Goal: Task Accomplishment & Management: Manage account settings

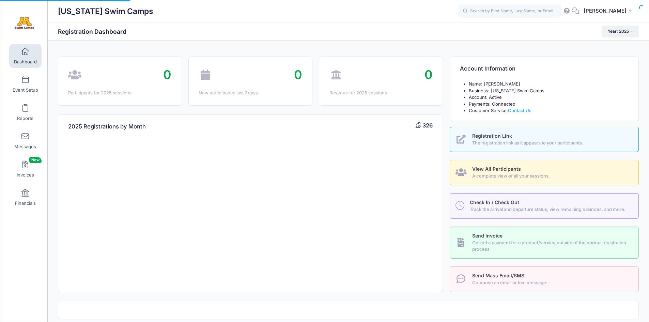
select select
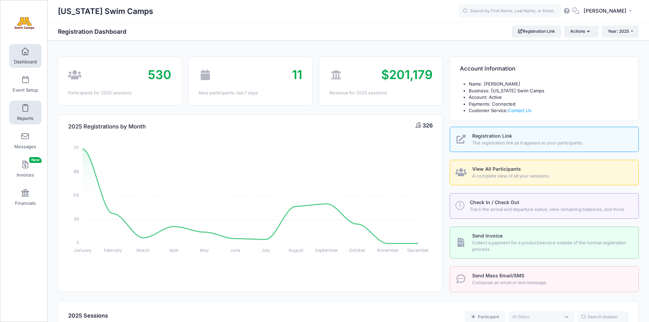
click at [25, 109] on span at bounding box center [25, 108] width 0 height 7
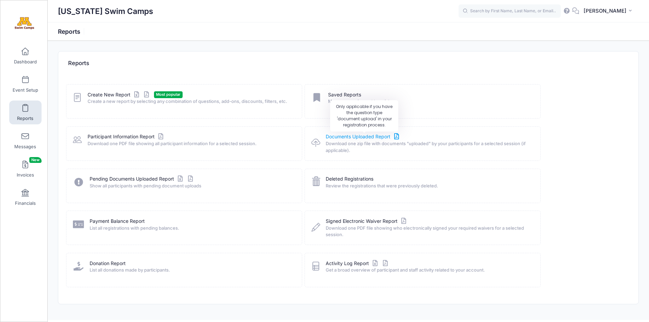
click at [333, 137] on link "Documents Uploaded Report" at bounding box center [362, 136] width 75 height 7
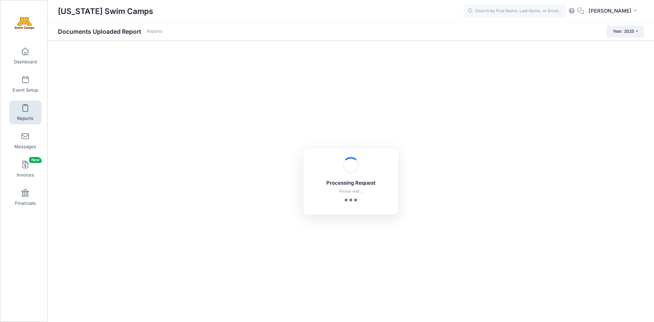
checkbox input "true"
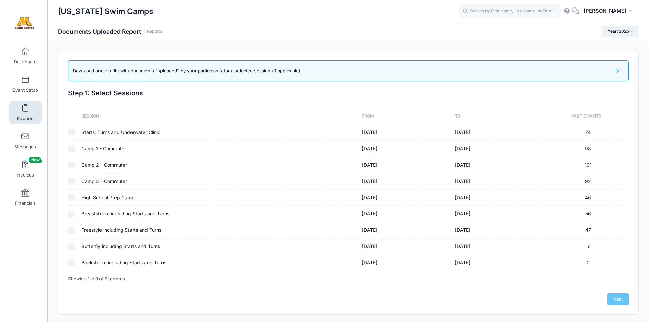
click at [71, 228] on input "checkbox" at bounding box center [71, 230] width 7 height 7
checkbox input "true"
click at [619, 299] on link "Next" at bounding box center [617, 299] width 21 height 12
checkbox input "false"
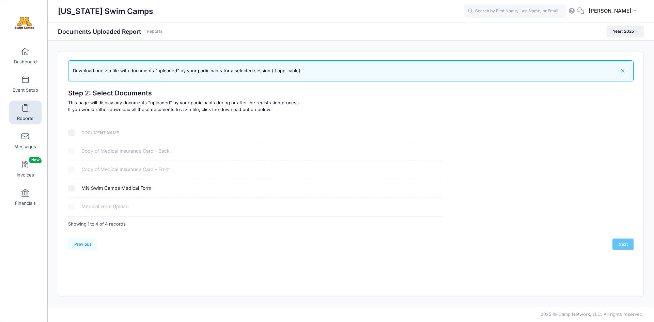
drag, startPoint x: 70, startPoint y: 189, endPoint x: 141, endPoint y: 196, distance: 70.9
click at [70, 189] on input "checkbox" at bounding box center [71, 188] width 7 height 7
checkbox input "true"
click at [619, 243] on link "Next" at bounding box center [622, 244] width 21 height 12
select select
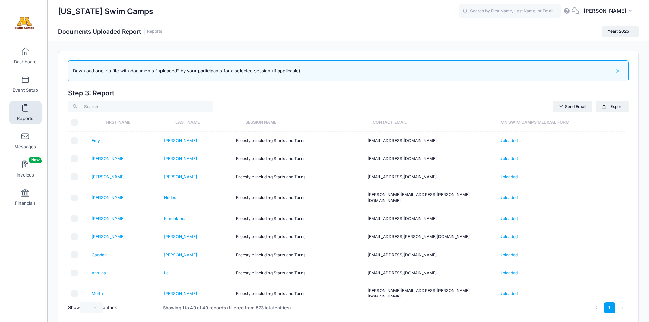
drag, startPoint x: 75, startPoint y: 121, endPoint x: 78, endPoint y: 125, distance: 4.9
click at [75, 121] on input "\a \a" at bounding box center [74, 122] width 7 height 7
checkbox input "true"
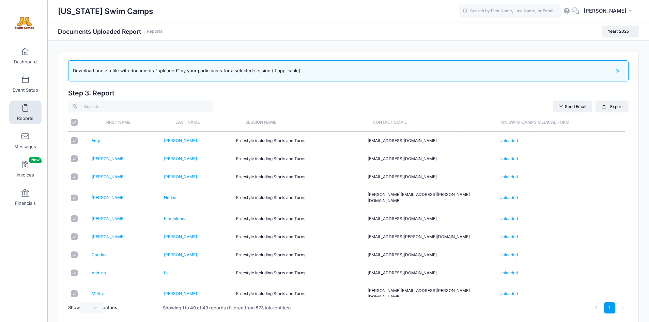
checkbox input "true"
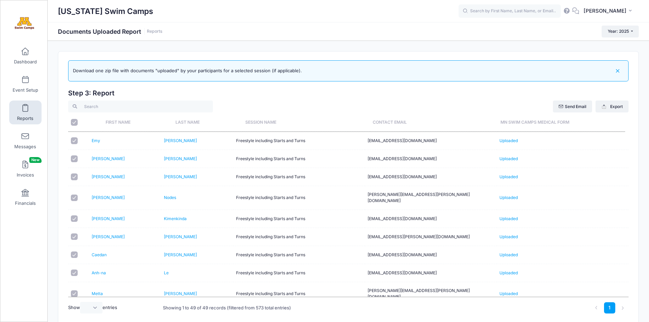
checkbox input "true"
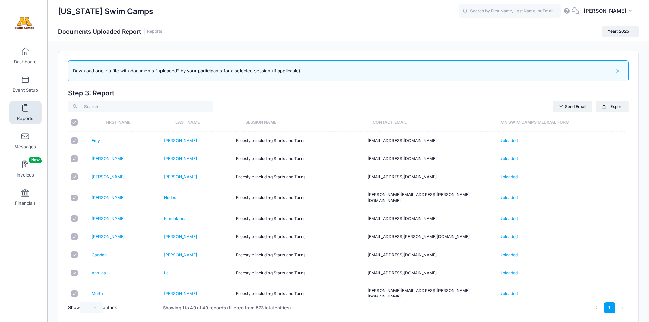
checkbox input "true"
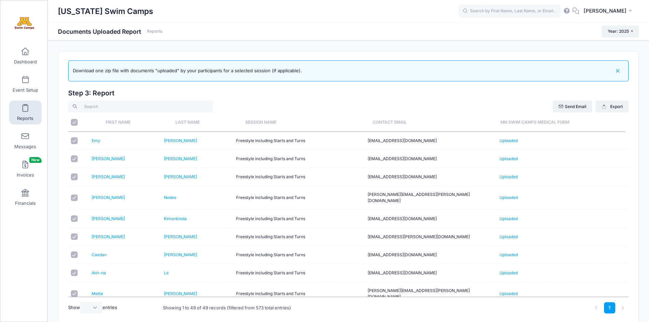
checkbox input "true"
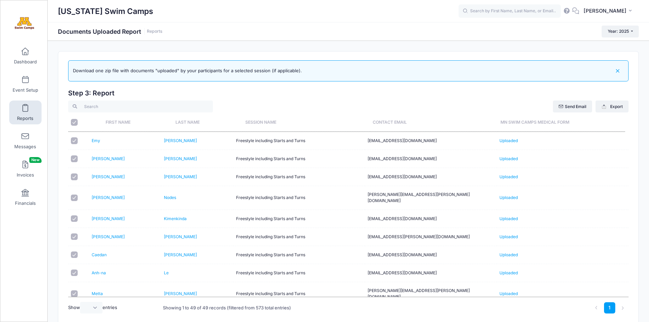
checkbox input "true"
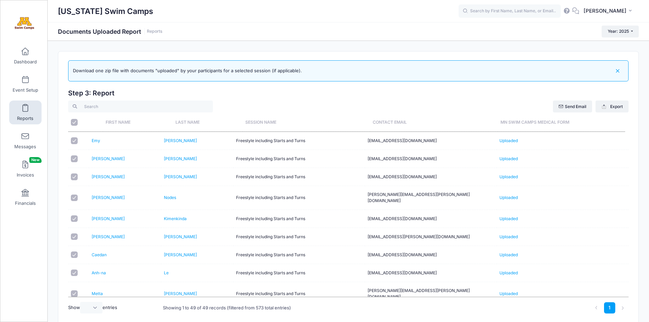
checkbox input "true"
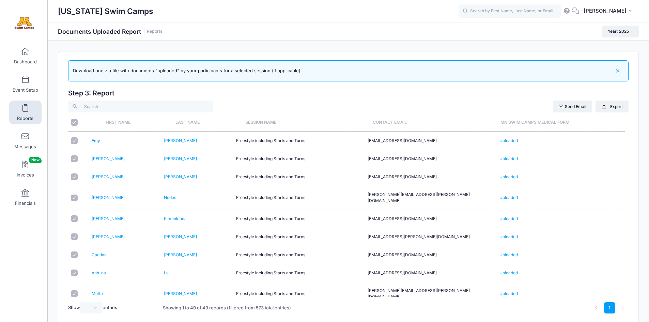
checkbox input "true"
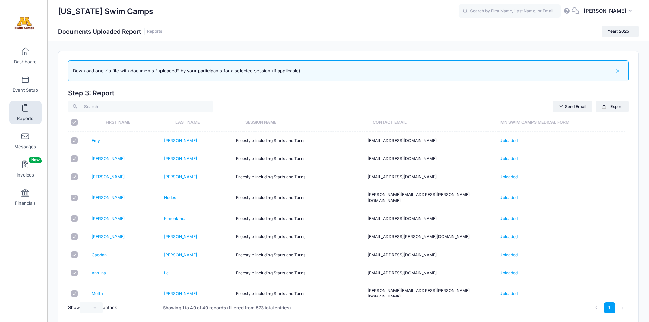
checkbox input "true"
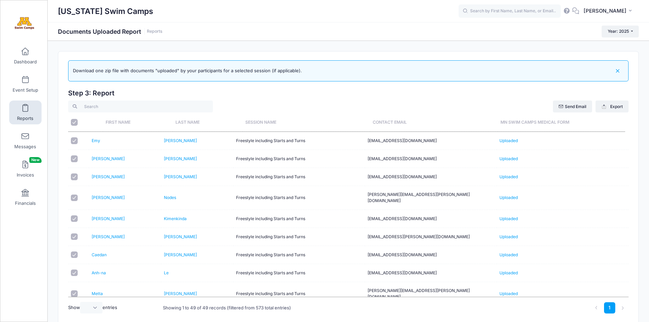
checkbox input "true"
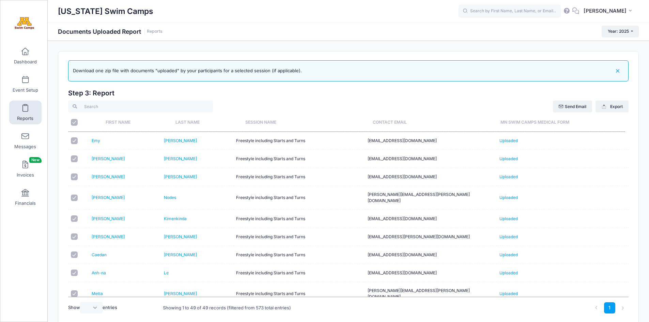
checkbox input "true"
click at [610, 107] on button "Export" at bounding box center [611, 106] width 33 height 12
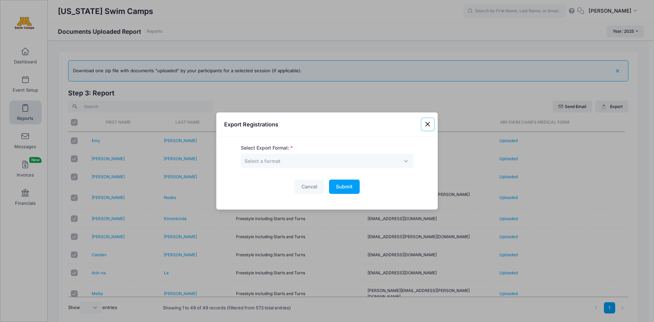
click at [427, 125] on button "Close" at bounding box center [427, 124] width 12 height 12
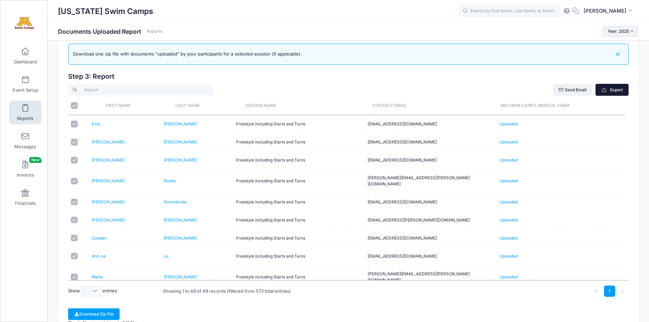
scroll to position [79, 0]
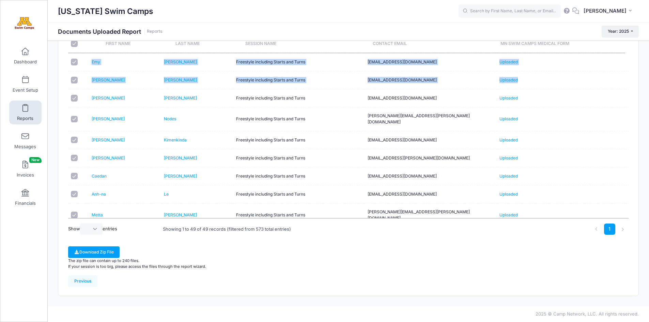
drag, startPoint x: 624, startPoint y: 81, endPoint x: 625, endPoint y: 116, distance: 35.1
click at [626, 132] on div "First Name Last Name Session Name Contact Email MN Swim Camps Medical Form Emy …" at bounding box center [348, 135] width 560 height 165
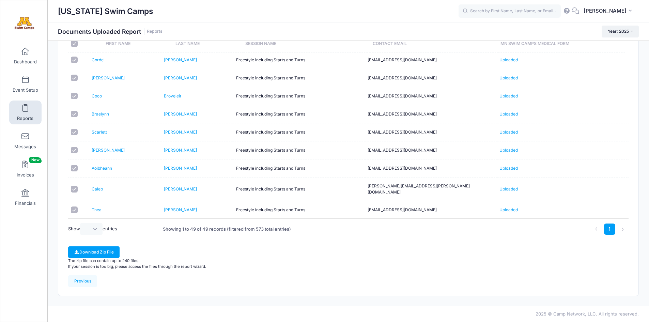
scroll to position [719, 0]
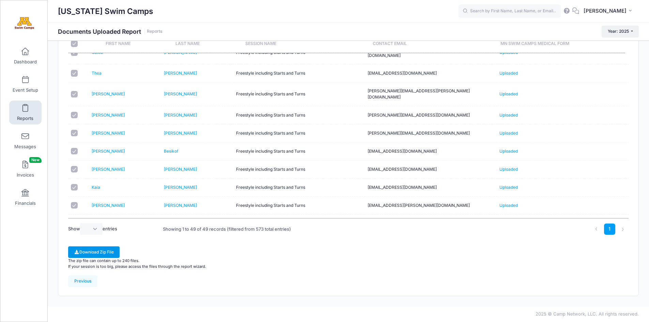
click at [102, 255] on button "Download Zip File" at bounding box center [93, 252] width 51 height 12
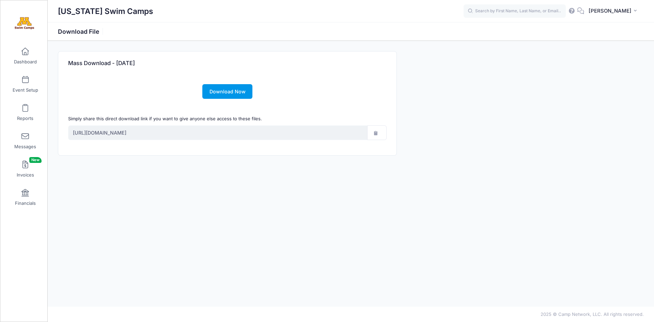
click at [232, 90] on link "Download Now" at bounding box center [227, 91] width 50 height 15
click at [25, 82] on span at bounding box center [25, 79] width 0 height 7
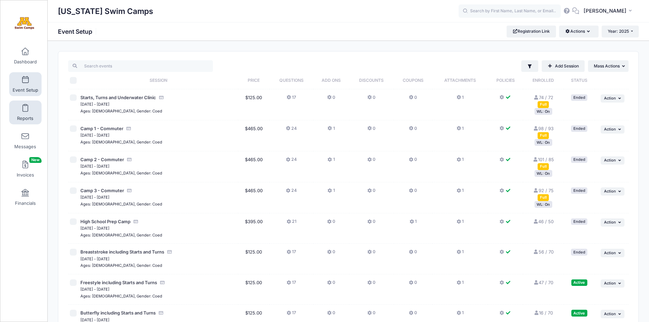
click at [25, 108] on span at bounding box center [25, 108] width 0 height 7
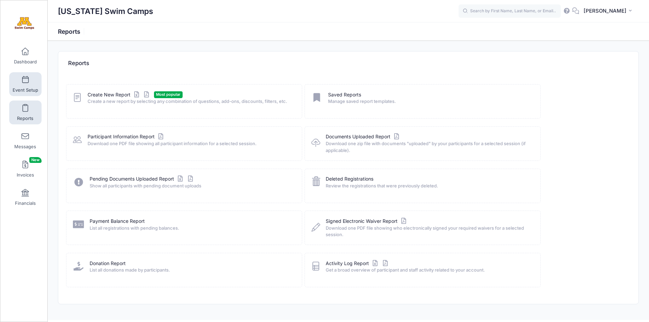
click at [27, 79] on link "Event Setup" at bounding box center [25, 84] width 32 height 24
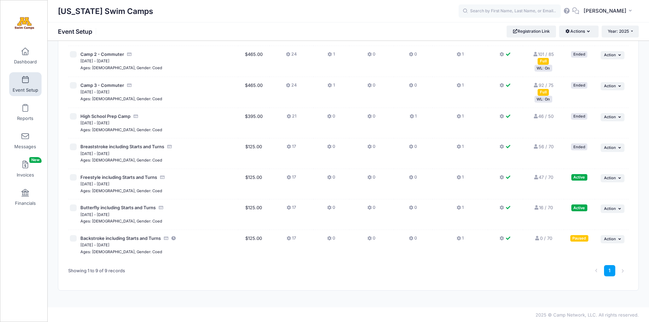
scroll to position [106, 0]
click at [607, 177] on span "Action" at bounding box center [610, 176] width 12 height 5
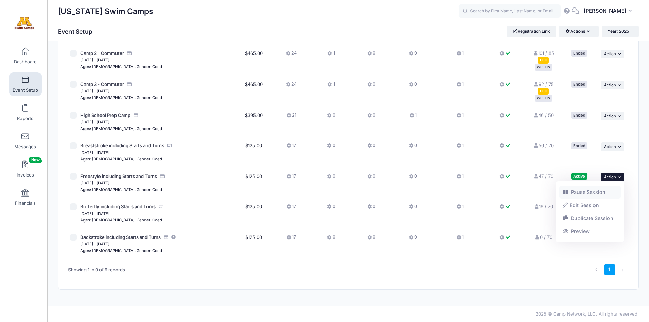
click at [592, 193] on link "Pause Session" at bounding box center [590, 192] width 62 height 13
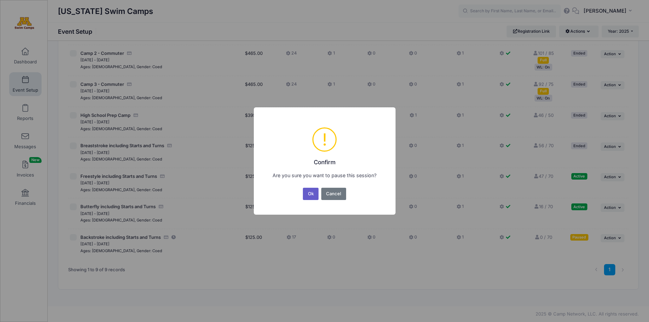
click at [307, 190] on button "Ok" at bounding box center [311, 194] width 16 height 12
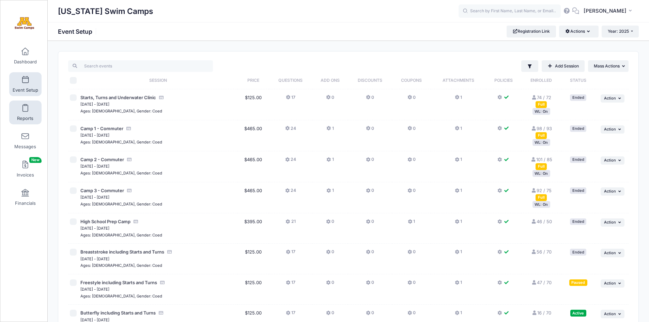
click at [25, 110] on span at bounding box center [25, 108] width 0 height 7
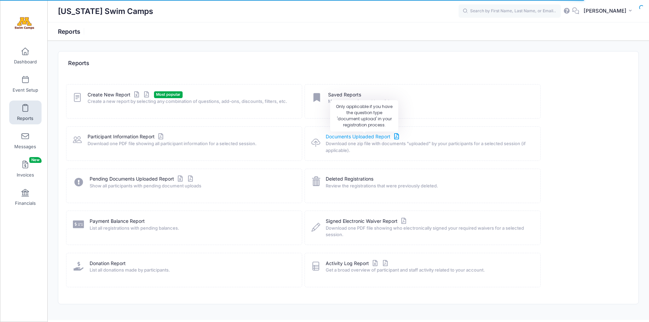
click at [360, 136] on link "Documents Uploaded Report" at bounding box center [362, 136] width 75 height 7
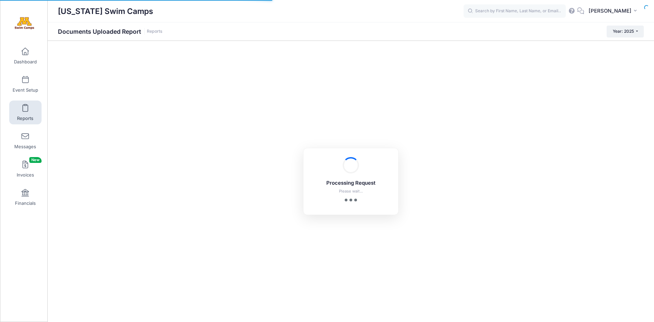
checkbox input "true"
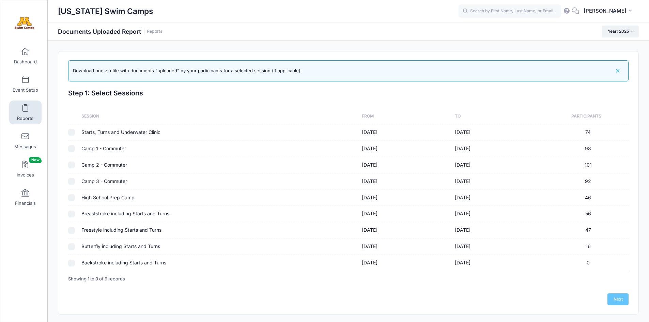
click at [72, 230] on input "checkbox" at bounding box center [71, 230] width 7 height 7
checkbox input "true"
click at [618, 298] on link "Next" at bounding box center [617, 299] width 21 height 12
checkbox input "false"
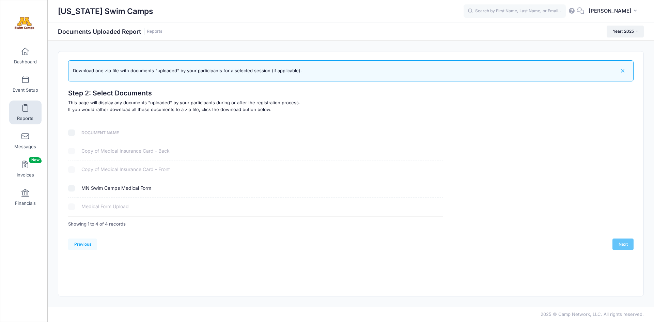
click at [70, 189] on input "checkbox" at bounding box center [71, 188] width 7 height 7
checkbox input "true"
click at [626, 243] on link "Next" at bounding box center [622, 244] width 21 height 12
select select
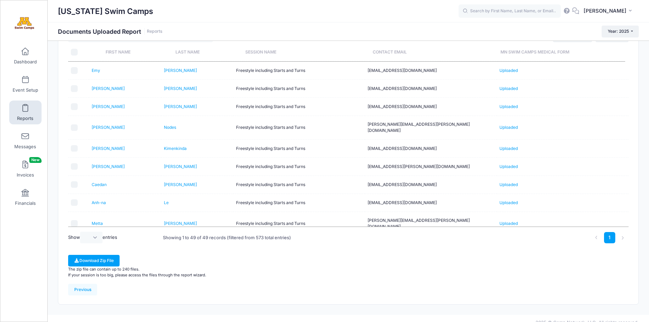
scroll to position [53, 0]
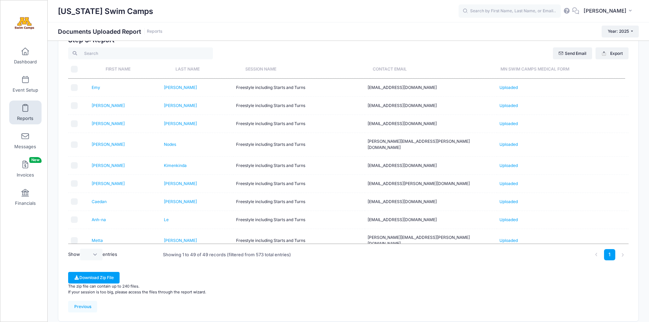
drag, startPoint x: 74, startPoint y: 68, endPoint x: 84, endPoint y: 89, distance: 23.1
click at [73, 68] on input "\a \a" at bounding box center [74, 69] width 7 height 7
checkbox input "true"
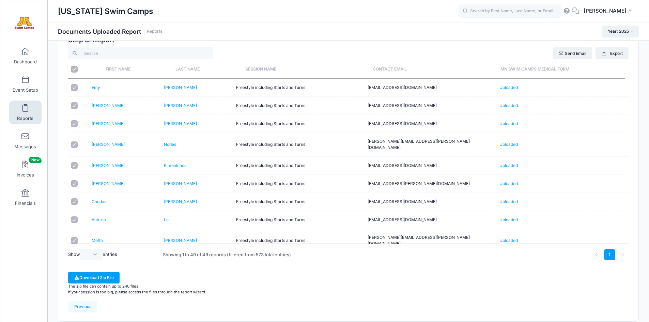
checkbox input "true"
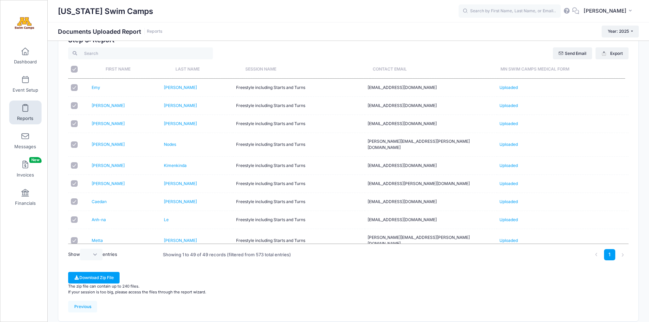
checkbox input "true"
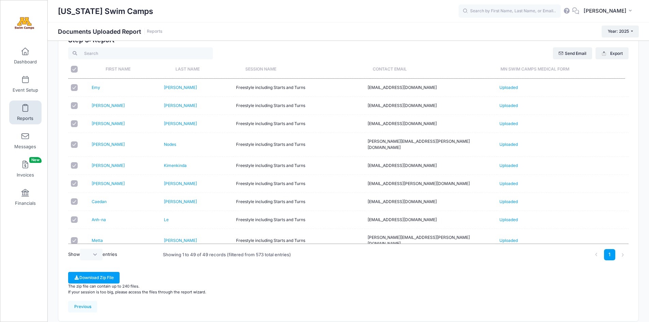
checkbox input "true"
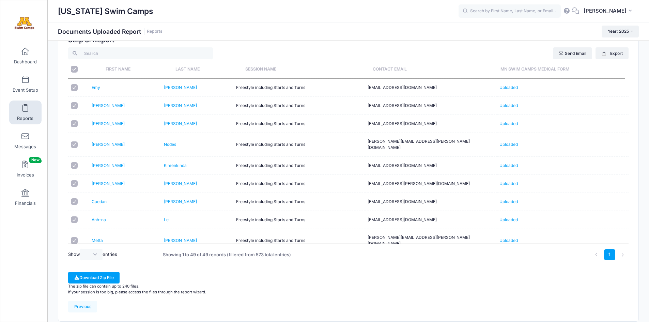
checkbox input "true"
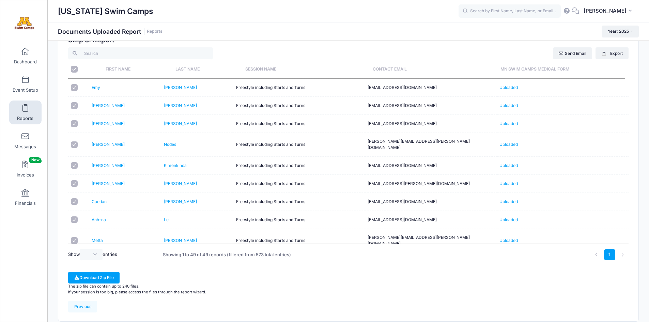
checkbox input "true"
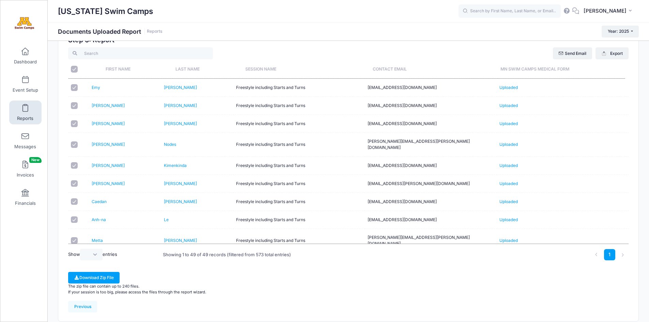
checkbox input "true"
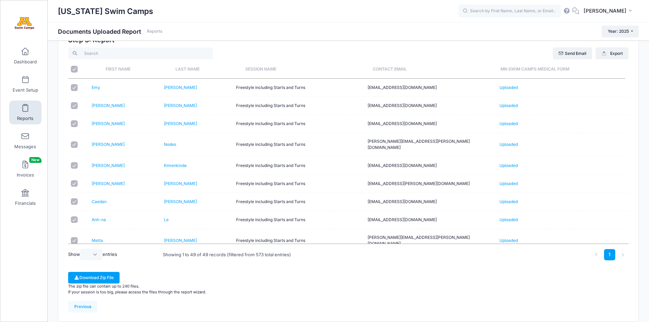
checkbox input "true"
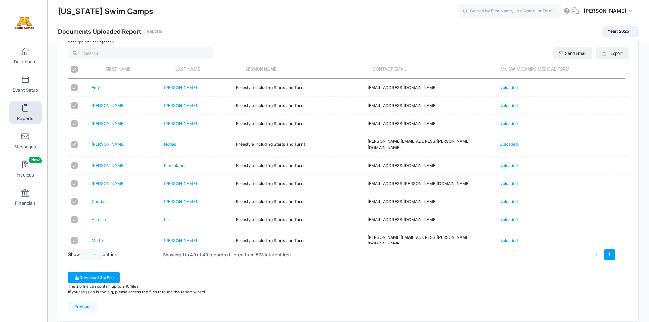
checkbox input "true"
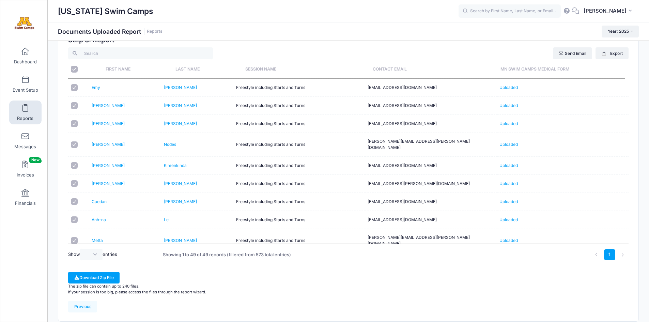
checkbox input "true"
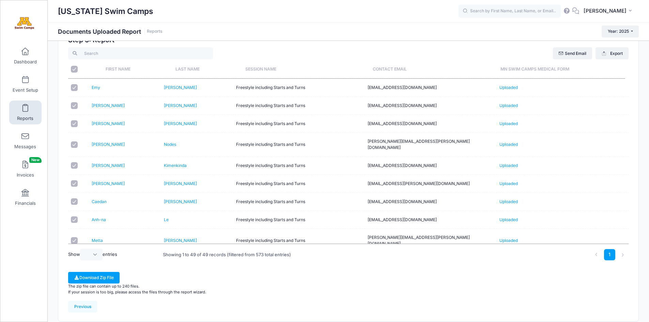
checkbox input "true"
click at [100, 277] on button "Download Zip File" at bounding box center [93, 278] width 51 height 12
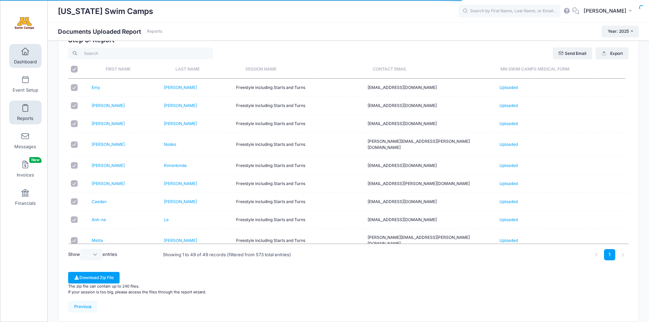
click at [25, 52] on span at bounding box center [25, 51] width 0 height 7
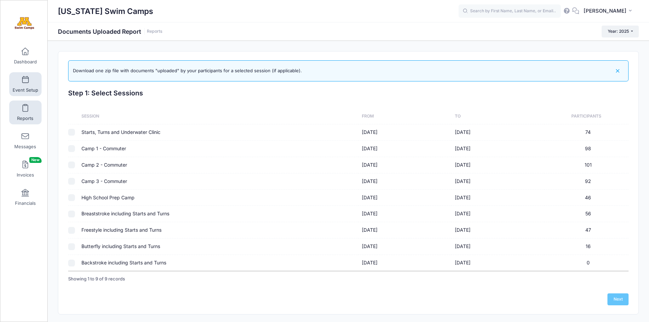
click at [25, 83] on span at bounding box center [25, 79] width 0 height 7
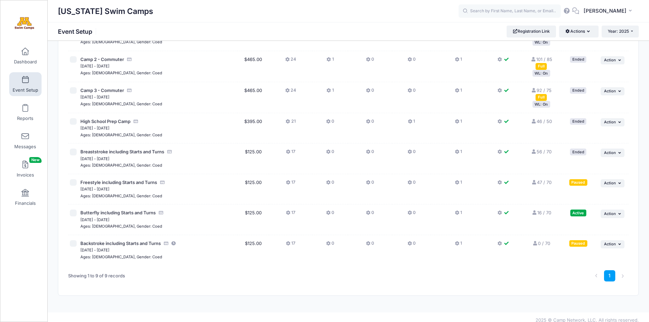
scroll to position [106, 0]
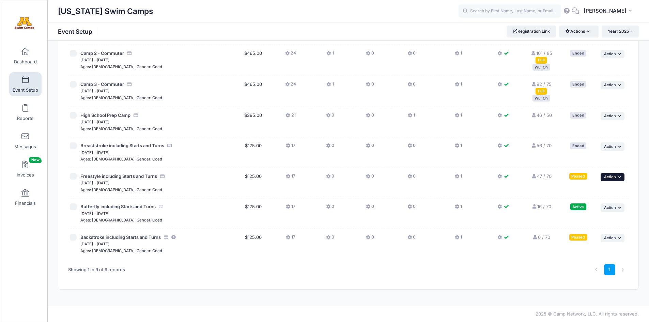
click at [612, 176] on span "Action" at bounding box center [610, 176] width 12 height 5
click at [586, 191] on link "Resume Session" at bounding box center [590, 192] width 62 height 13
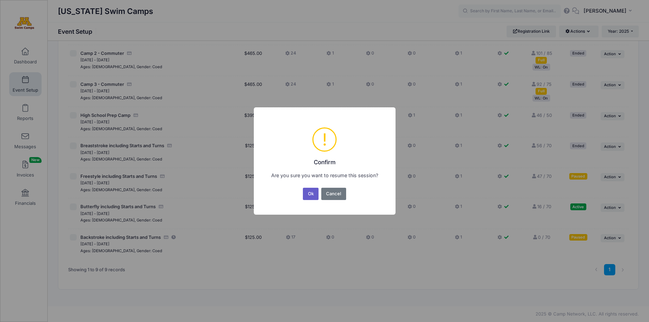
click at [310, 193] on button "Ok" at bounding box center [311, 194] width 16 height 12
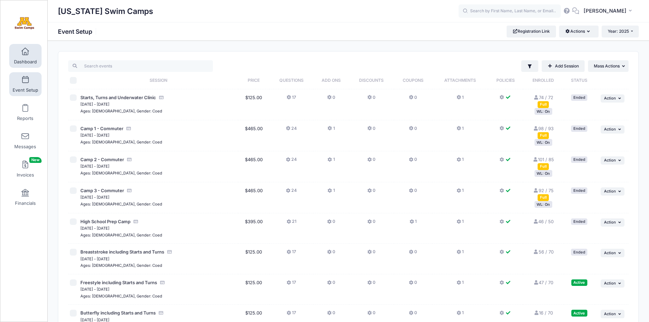
click at [19, 56] on link "Dashboard" at bounding box center [25, 56] width 32 height 24
click at [25, 51] on span at bounding box center [25, 51] width 0 height 7
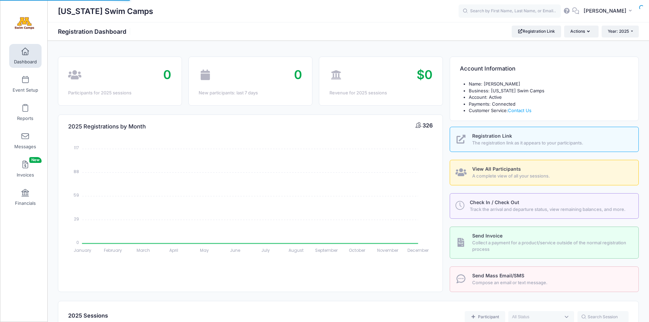
select select
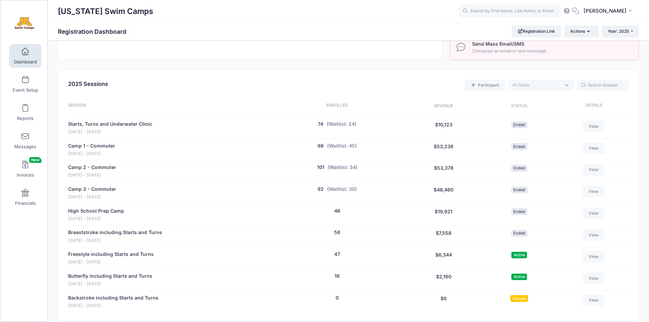
scroll to position [235, 0]
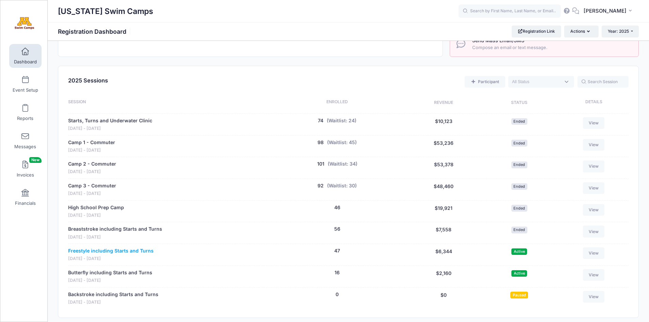
click at [110, 250] on link "Freestyle including Starts and Turns" at bounding box center [110, 250] width 85 height 7
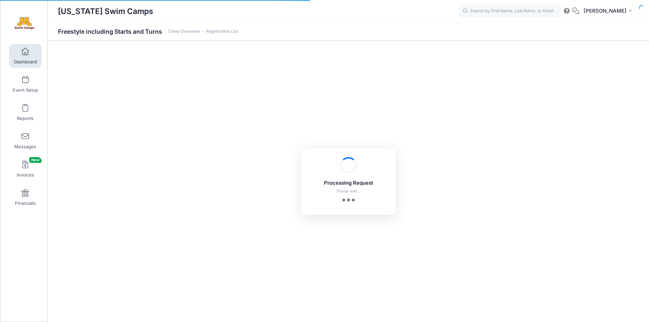
select select "10"
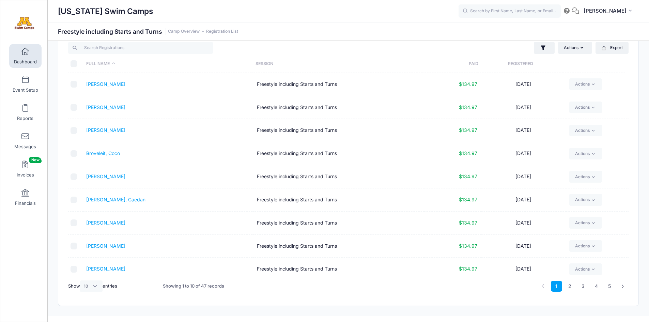
scroll to position [29, 0]
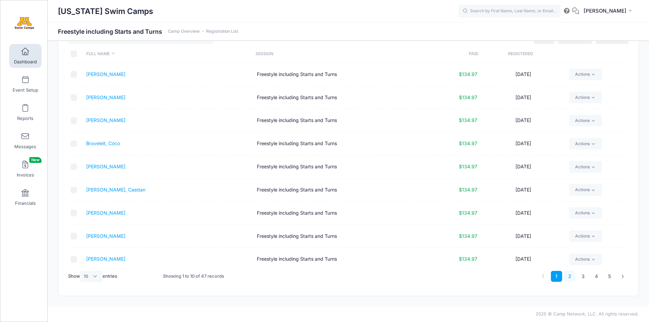
click at [570, 278] on link "2" at bounding box center [569, 276] width 11 height 11
click at [585, 276] on link "3" at bounding box center [582, 276] width 11 height 11
click at [598, 274] on link "4" at bounding box center [595, 276] width 11 height 11
click at [607, 276] on link "5" at bounding box center [609, 276] width 11 height 11
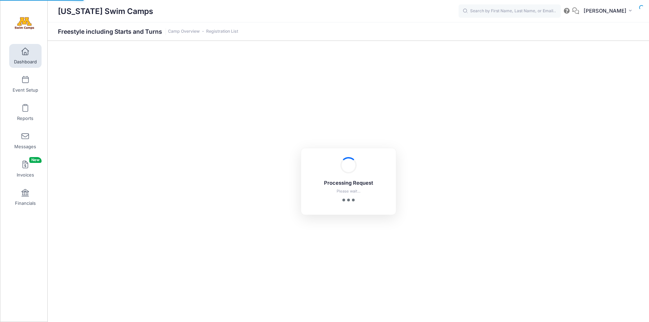
select select "10"
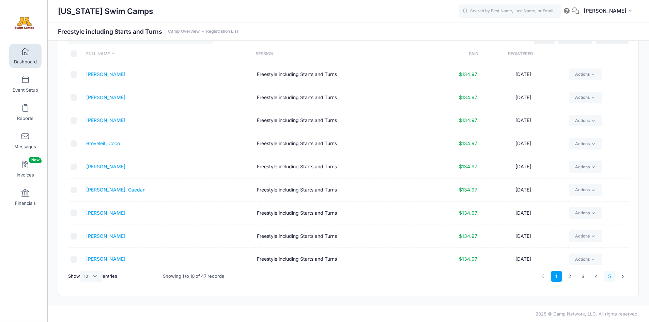
click at [610, 274] on link "5" at bounding box center [609, 276] width 11 height 11
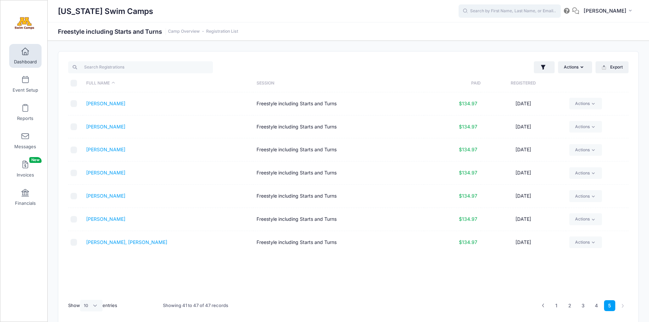
click at [514, 13] on input "text" at bounding box center [509, 11] width 102 height 14
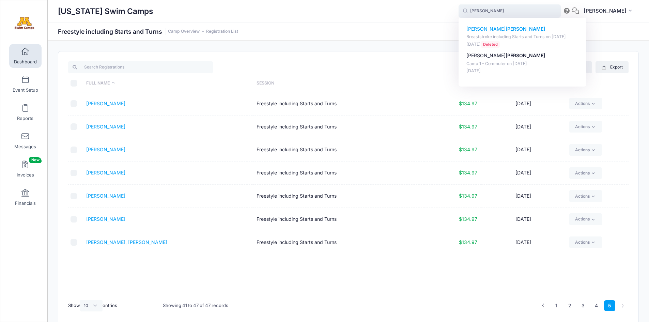
click at [539, 36] on p "Breaststroke including Starts and Turns on [DATE]" at bounding box center [522, 37] width 112 height 6
type input "[PERSON_NAME] (Breaststroke including Starts and Turns, [DATE])"
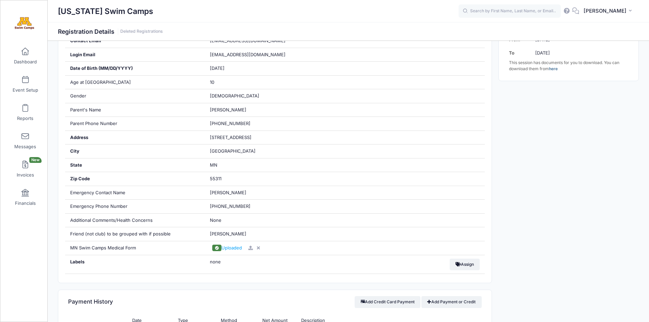
scroll to position [178, 0]
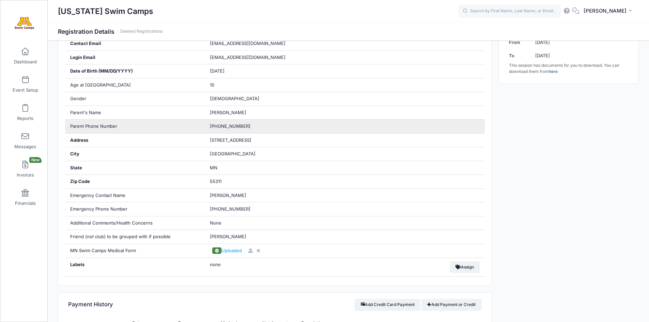
click at [225, 125] on span "(651) 238-9980" at bounding box center [230, 125] width 41 height 5
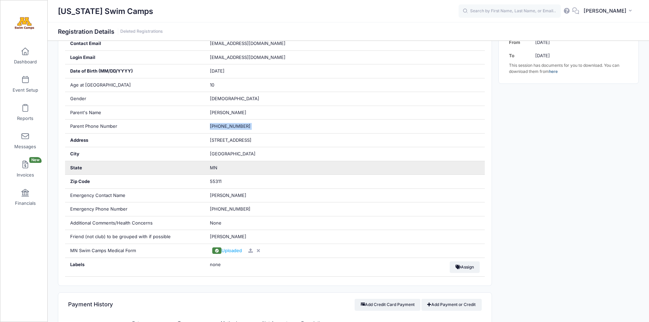
copy div "(651) 238-9980"
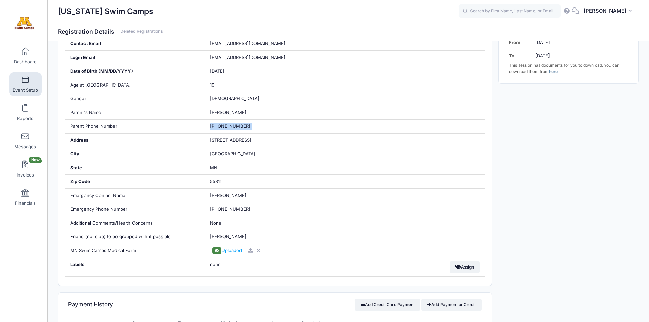
click at [25, 82] on span at bounding box center [25, 79] width 0 height 7
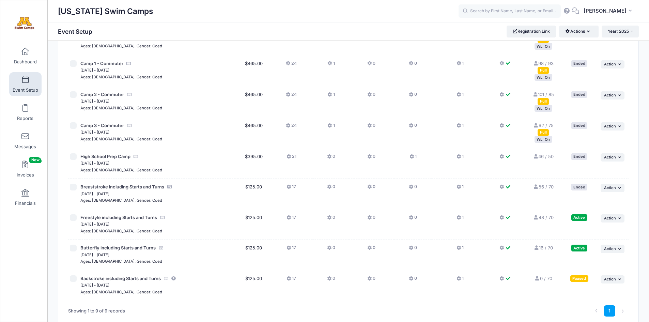
scroll to position [106, 0]
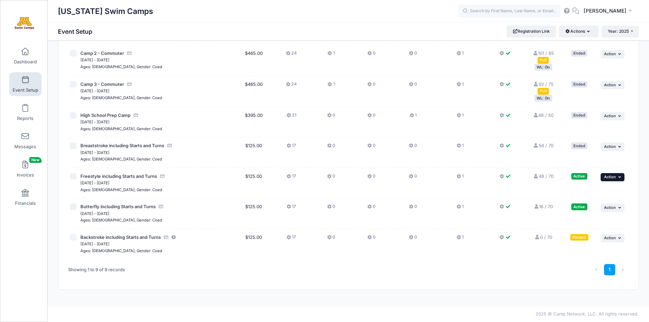
click at [613, 177] on span "Action" at bounding box center [610, 176] width 12 height 5
click at [589, 192] on link "Pause Session" at bounding box center [590, 192] width 62 height 13
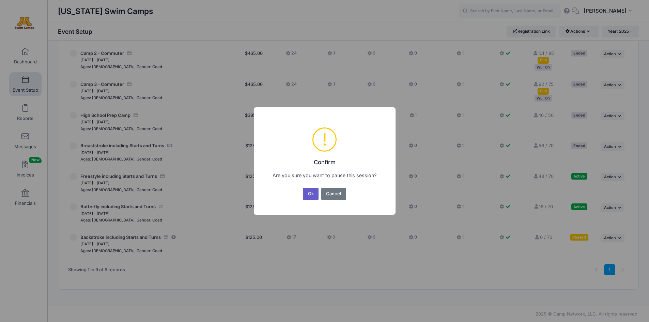
click at [310, 193] on button "Ok" at bounding box center [311, 194] width 16 height 12
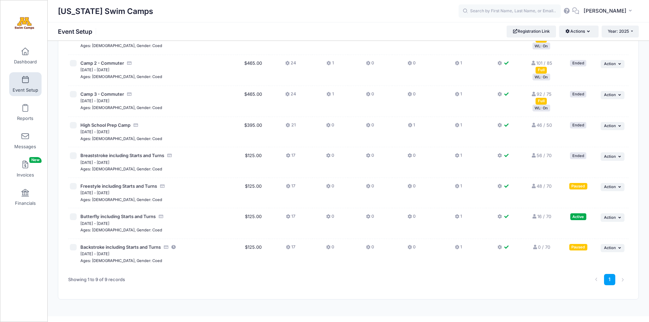
scroll to position [106, 0]
